Goal: Transaction & Acquisition: Purchase product/service

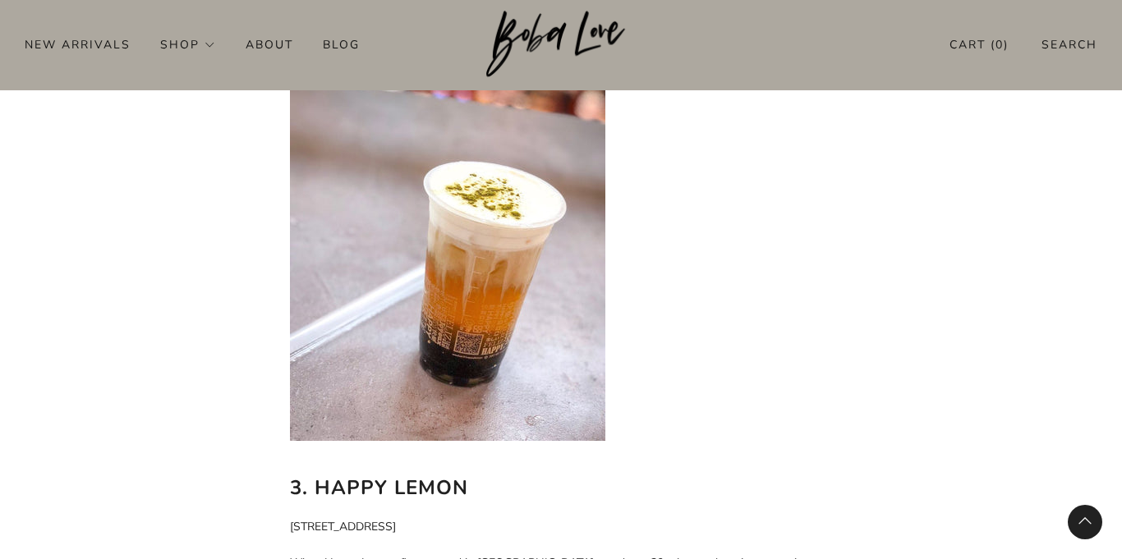
scroll to position [2086, 0]
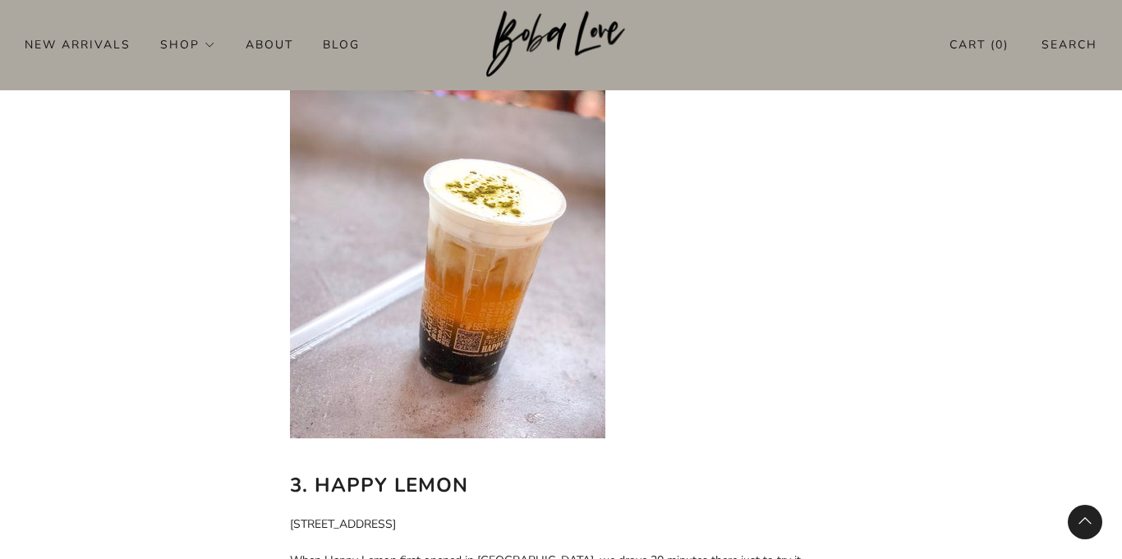
click at [978, 53] on link "Cart ( 0 )" at bounding box center [978, 44] width 59 height 27
click at [1082, 515] on icon "Back to top" at bounding box center [1085, 521] width 14 height 14
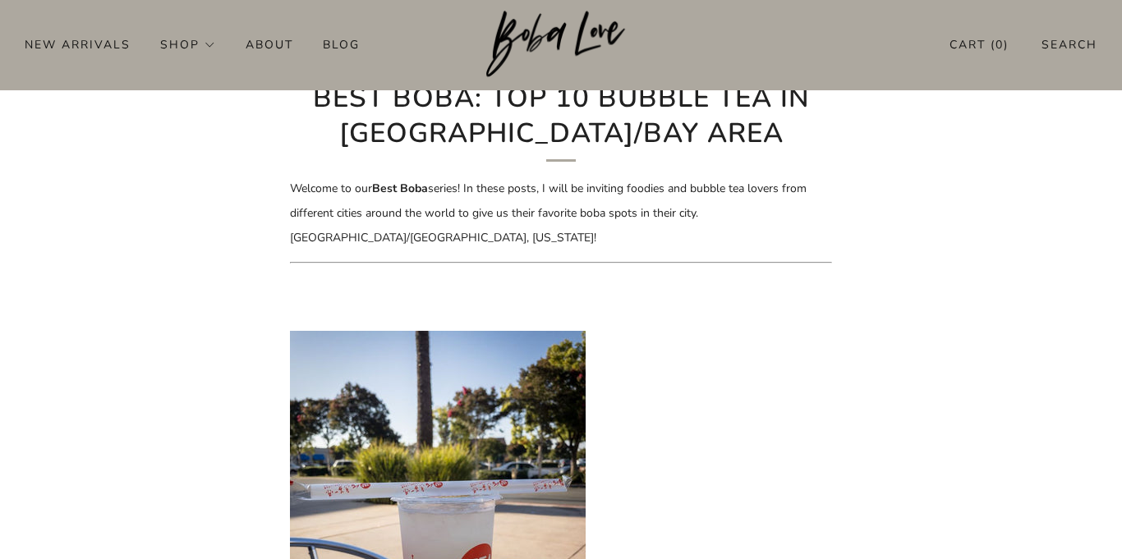
scroll to position [0, 0]
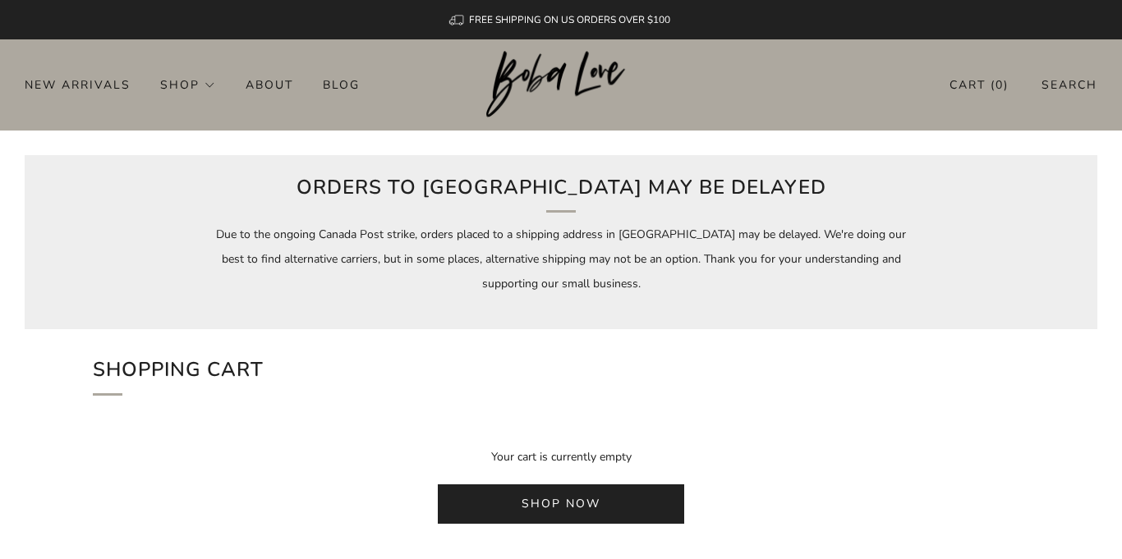
click at [829, 109] on header "0 New Arrivals Shop Apparel All Apparel Shirts Hoodies & Sweaters Bottoms" at bounding box center [561, 84] width 1122 height 91
